Goal: Check status: Check status

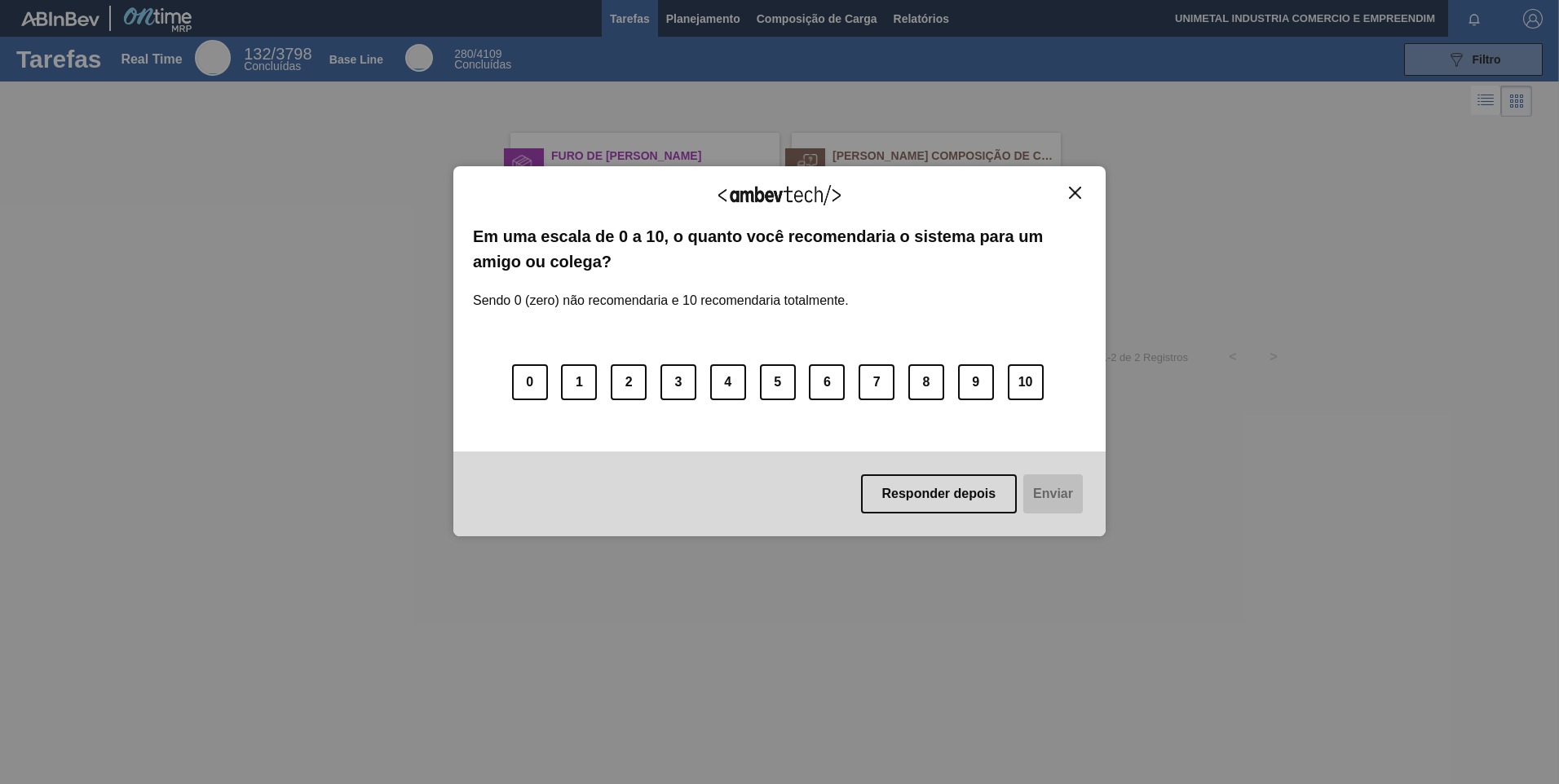
click at [1074, 196] on img "Close" at bounding box center [1075, 193] width 13 height 13
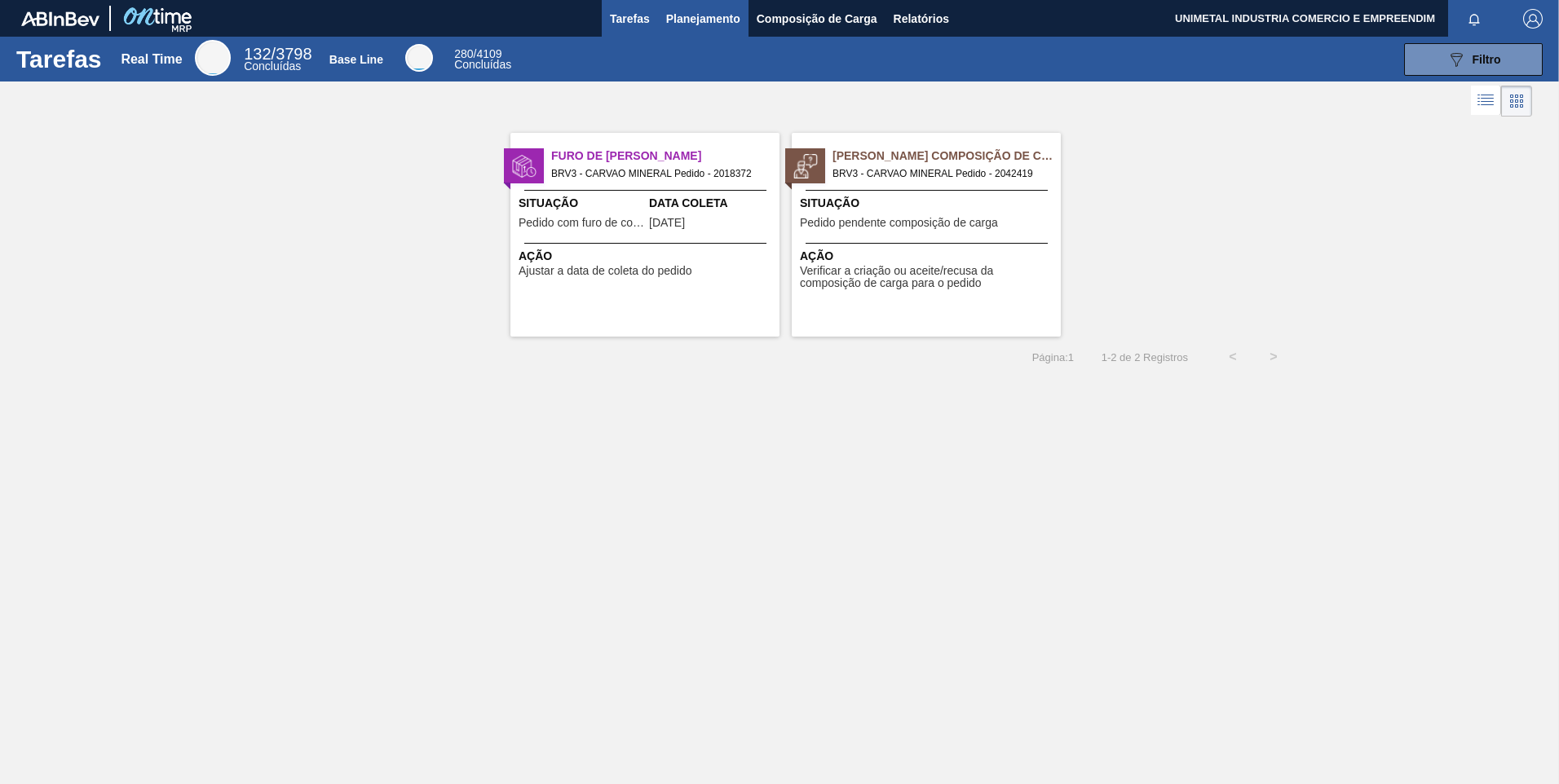
click at [682, 24] on span "Planejamento" at bounding box center [703, 19] width 74 height 19
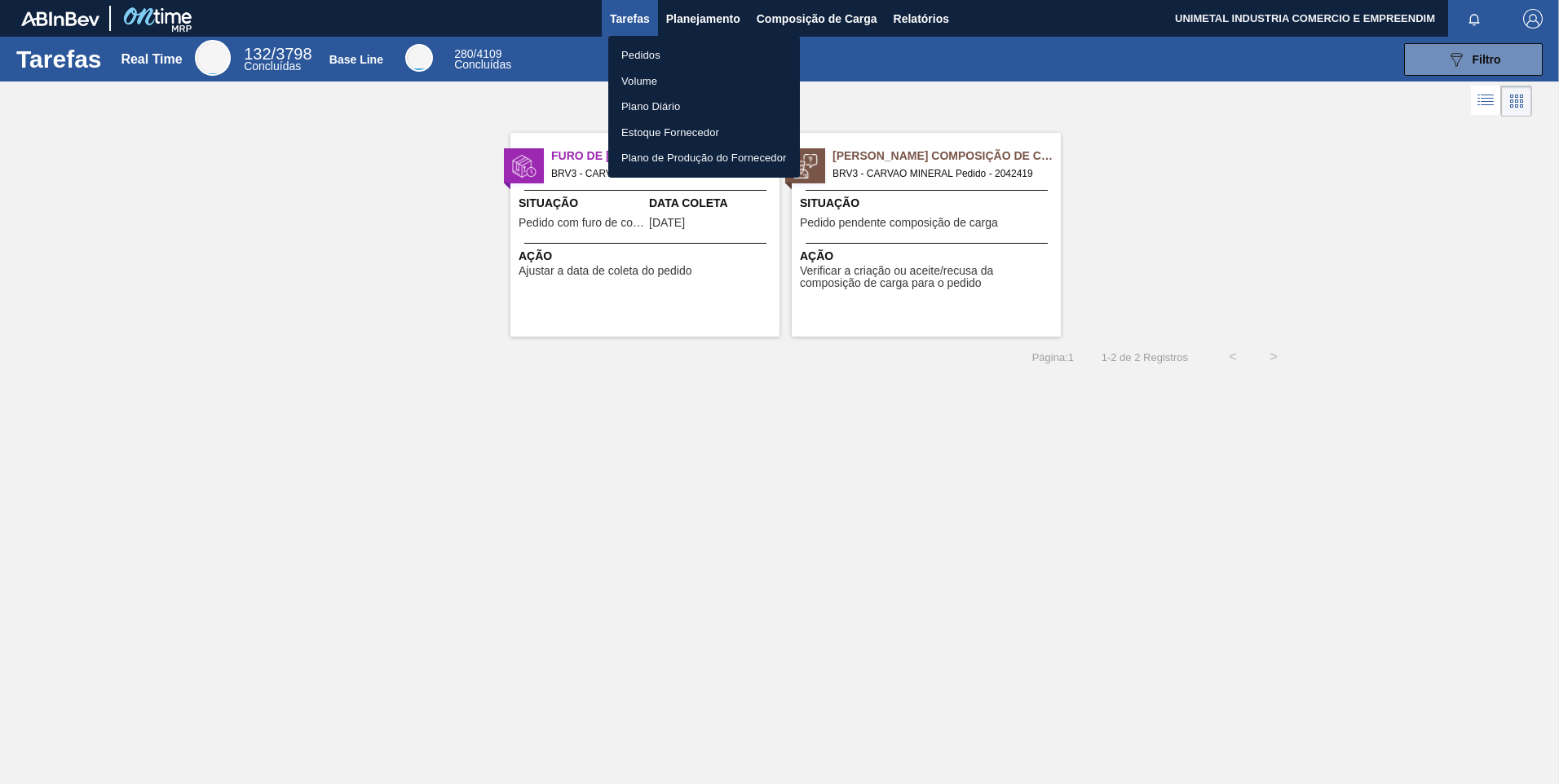
click at [640, 56] on li "Pedidos" at bounding box center [704, 55] width 192 height 26
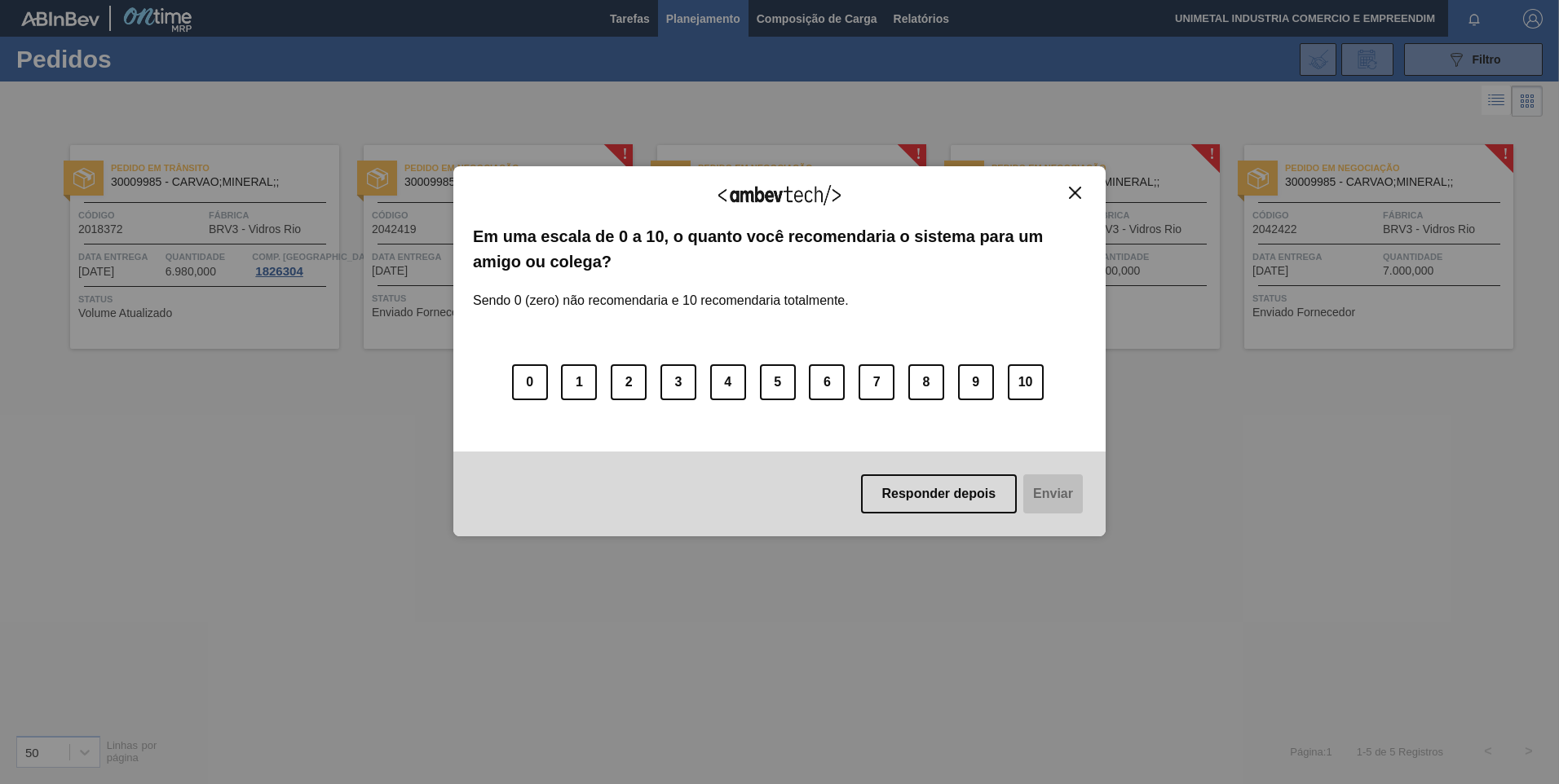
click at [1075, 194] on img "Close" at bounding box center [1075, 193] width 13 height 13
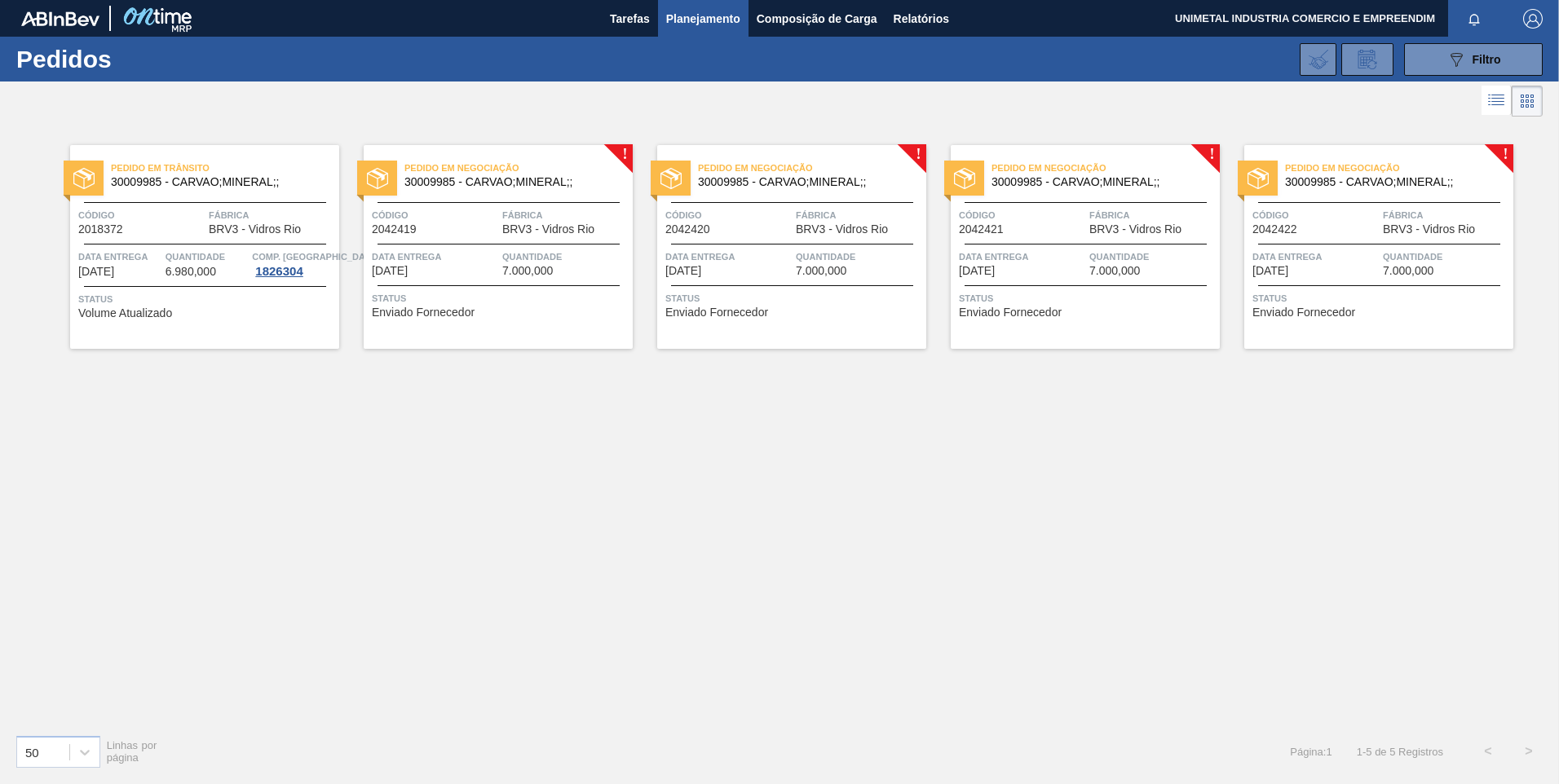
click at [501, 285] on div at bounding box center [499, 285] width 242 height 1
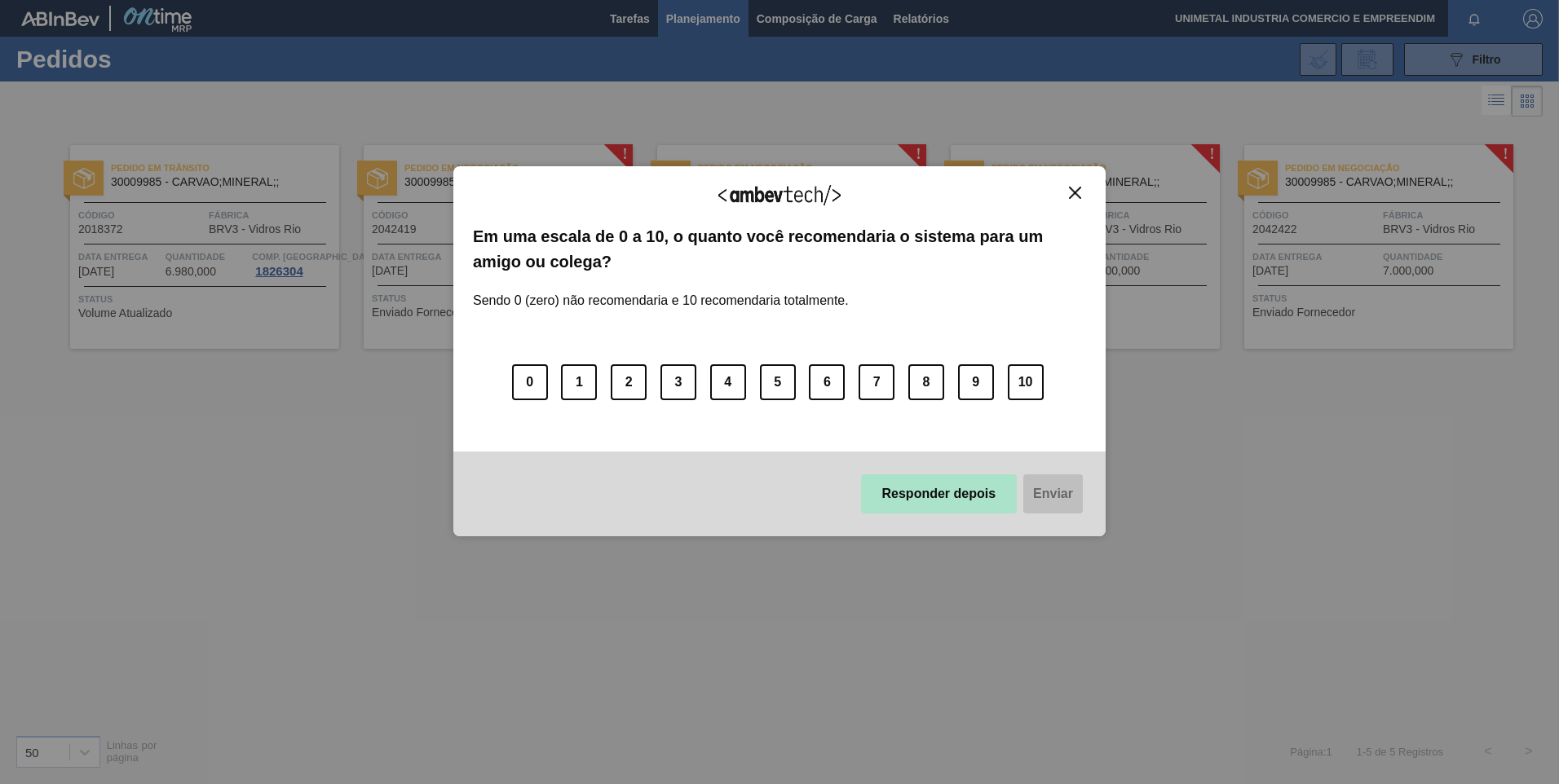
click at [974, 505] on button "Responder depois" at bounding box center [939, 494] width 156 height 40
drag, startPoint x: 922, startPoint y: 501, endPoint x: 921, endPoint y: 488, distance: 13.0
click at [922, 501] on button "Responder depois" at bounding box center [939, 494] width 156 height 40
